Goal: Information Seeking & Learning: Learn about a topic

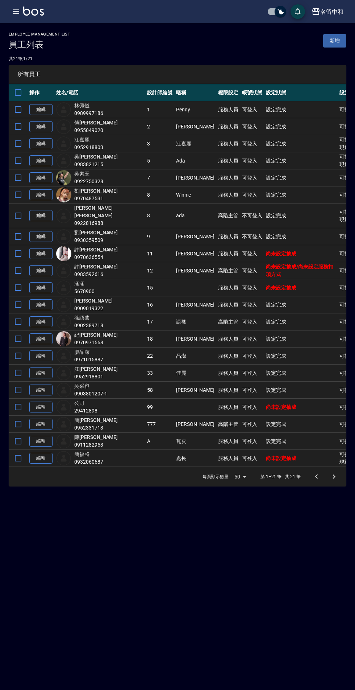
click at [279, 12] on input "checkbox" at bounding box center [280, 12] width 35 height 12
checkbox input "false"
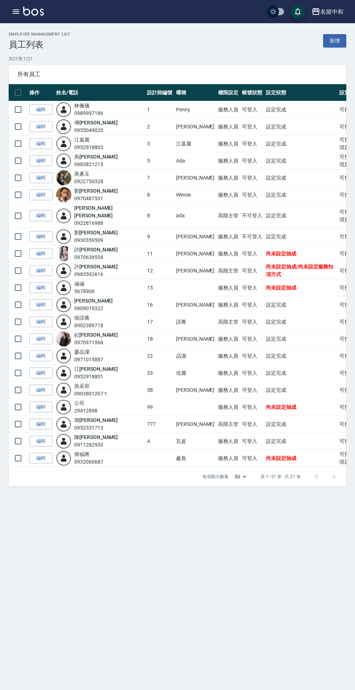
click at [12, 14] on icon "button" at bounding box center [16, 11] width 9 height 9
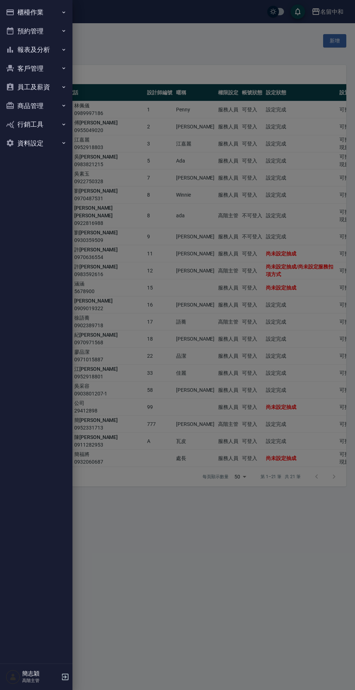
click at [54, 56] on button "報表及分析" at bounding box center [36, 49] width 67 height 19
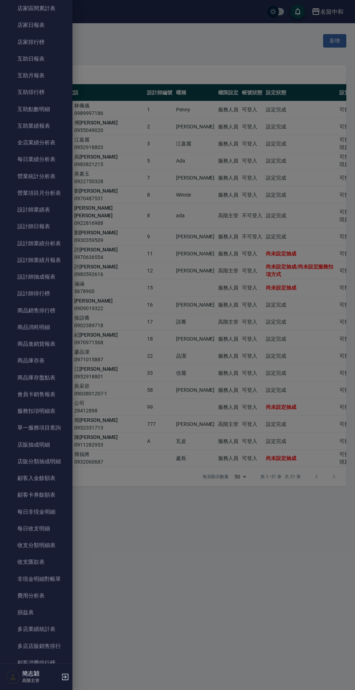
scroll to position [224, 0]
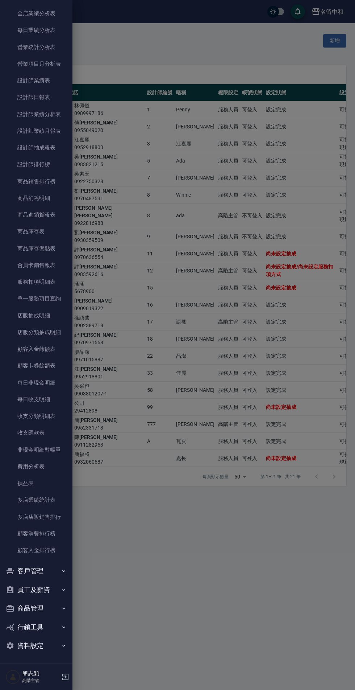
click at [45, 466] on link "費用分析表" at bounding box center [36, 466] width 67 height 17
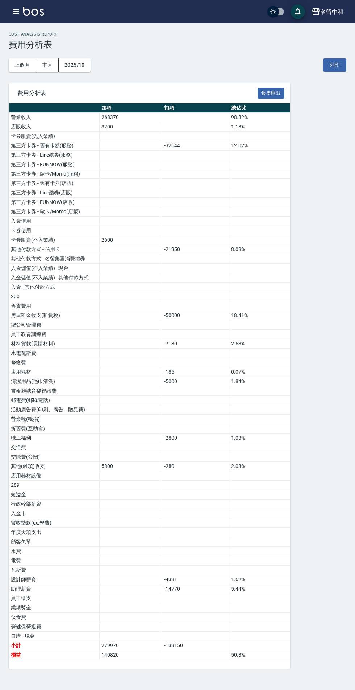
click at [22, 65] on button "上個月" at bounding box center [23, 64] width 28 height 13
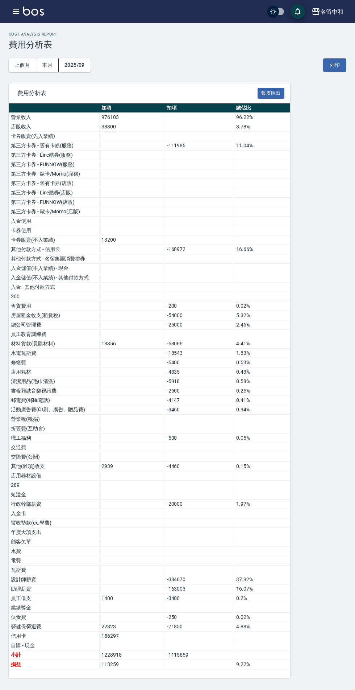
click at [335, 11] on div "名留中和" at bounding box center [332, 11] width 23 height 9
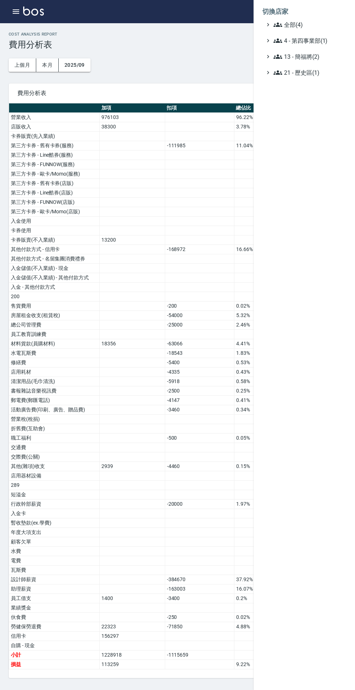
click at [300, 25] on span "全部(4)" at bounding box center [309, 24] width 70 height 9
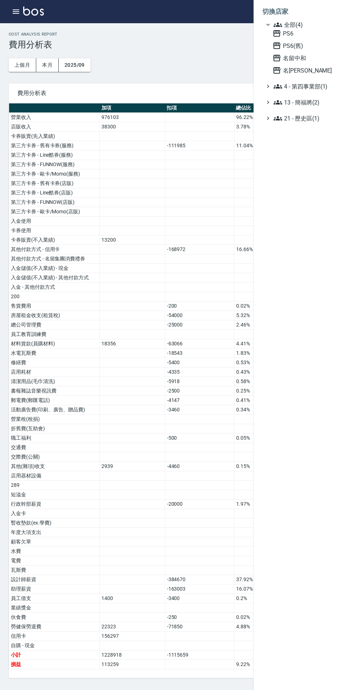
click at [298, 73] on span "名[PERSON_NAME]" at bounding box center [308, 70] width 71 height 9
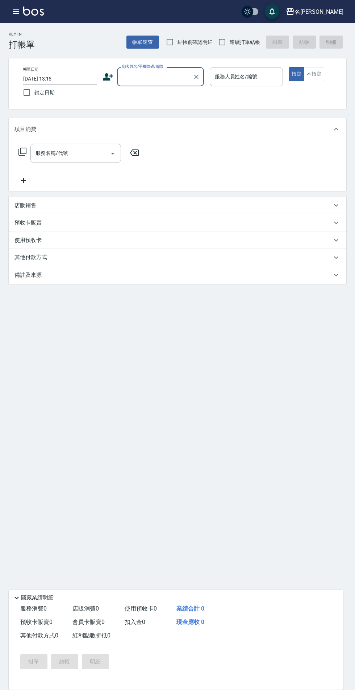
click at [15, 12] on icon "button" at bounding box center [16, 11] width 7 height 4
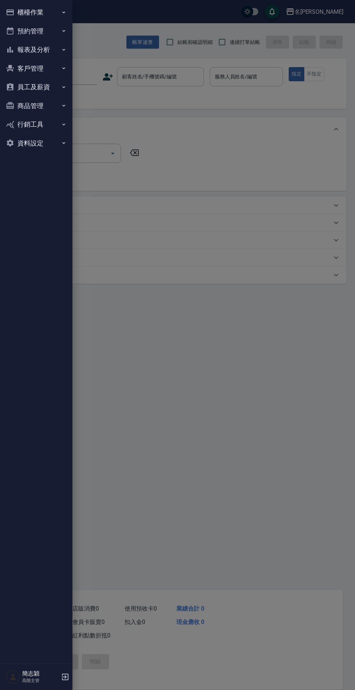
click at [45, 58] on button "報表及分析" at bounding box center [36, 49] width 67 height 19
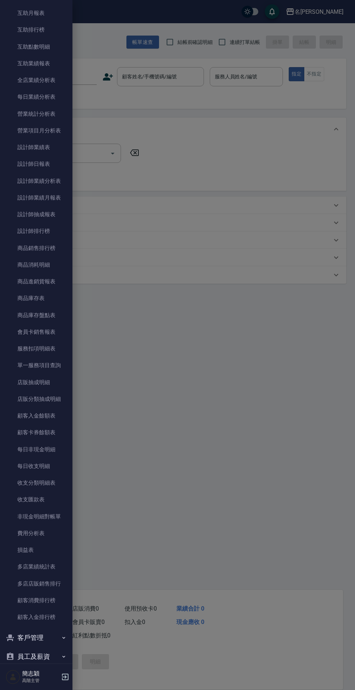
scroll to position [224, 0]
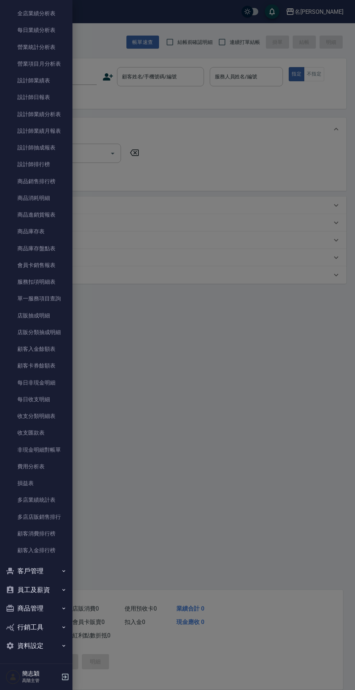
click at [57, 513] on link "多店店販銷售排行" at bounding box center [36, 516] width 67 height 17
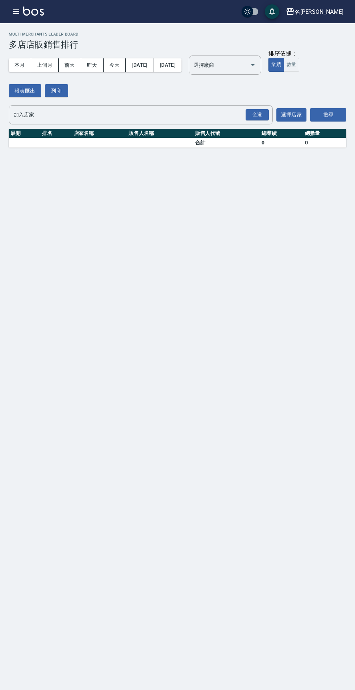
click at [18, 11] on icon "button" at bounding box center [16, 11] width 9 height 9
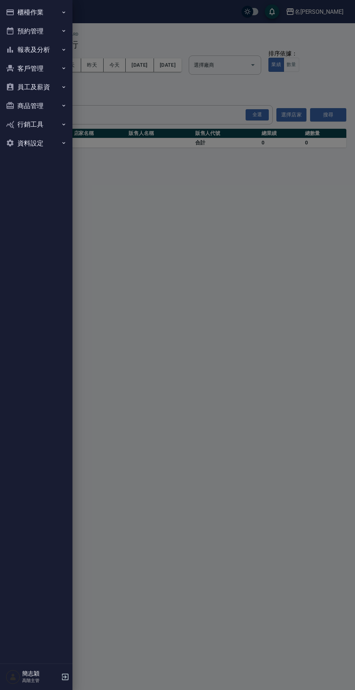
click at [55, 48] on button "報表及分析" at bounding box center [36, 49] width 67 height 19
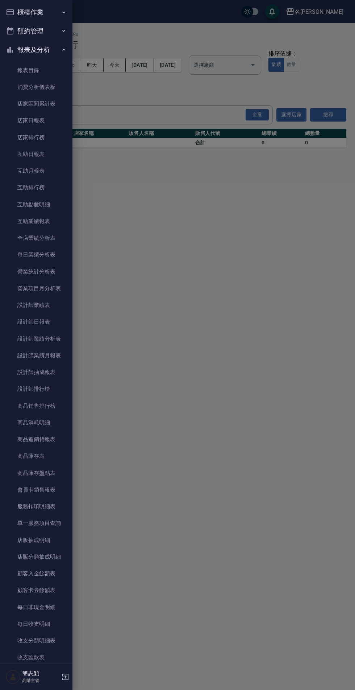
scroll to position [224, 0]
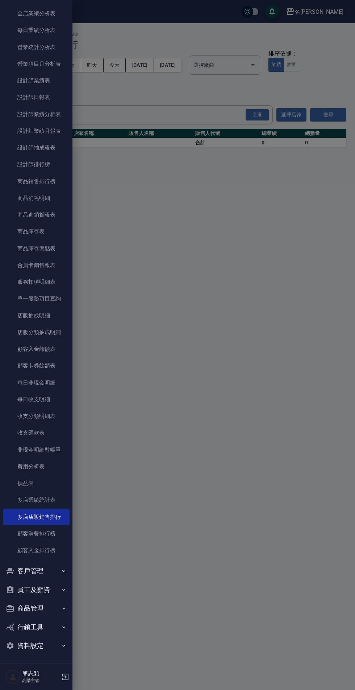
click at [47, 464] on link "費用分析表" at bounding box center [36, 466] width 67 height 17
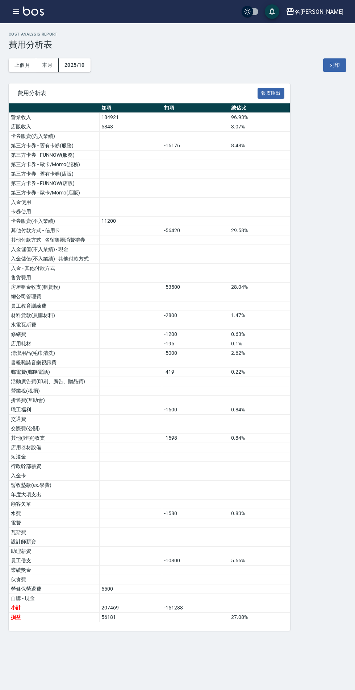
click at [22, 65] on button "上個月" at bounding box center [23, 64] width 28 height 13
